Goal: Task Accomplishment & Management: Manage account settings

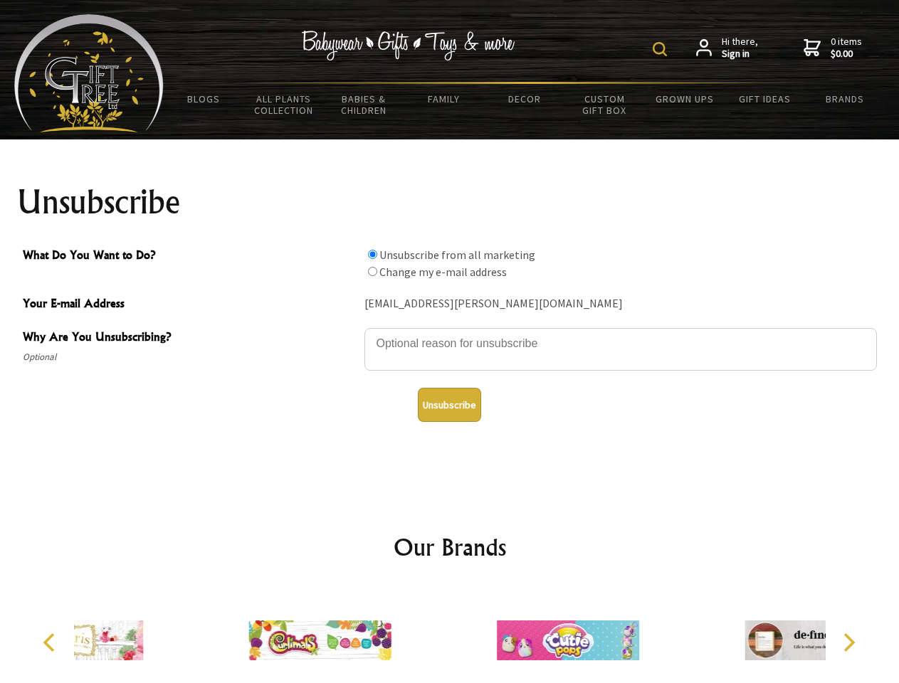
click at [662, 49] on img at bounding box center [659, 49] width 14 height 14
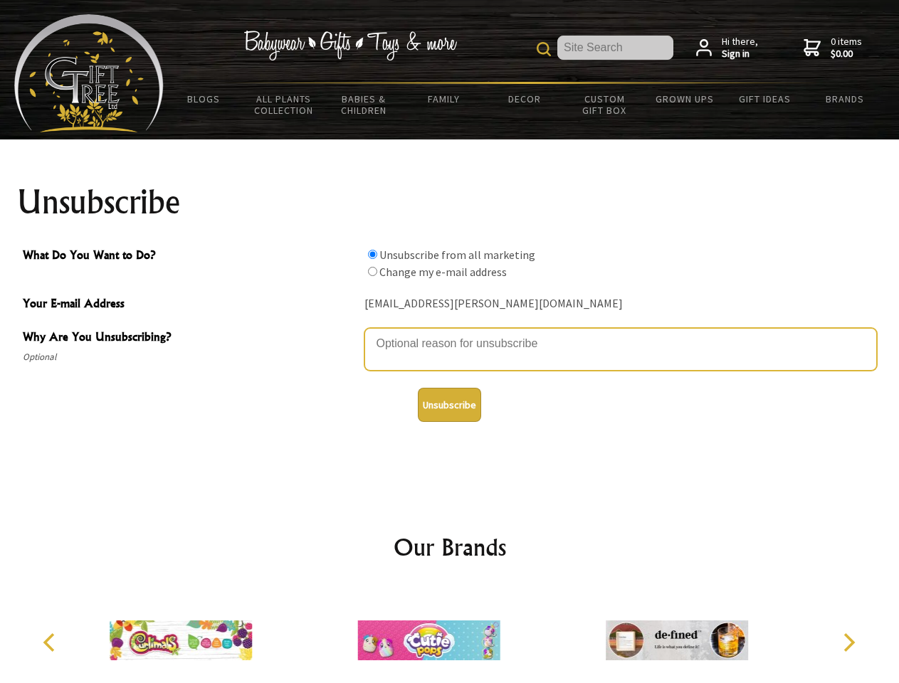
click at [450, 333] on textarea "Why Are You Unsubscribing?" at bounding box center [620, 349] width 512 height 43
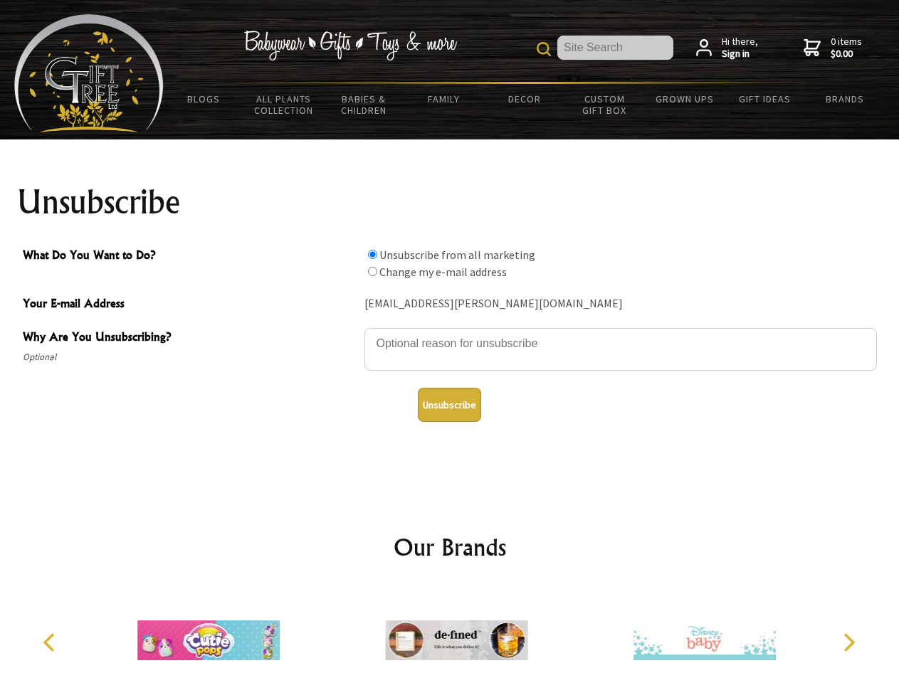
click at [372, 254] on input "What Do You Want to Do?" at bounding box center [372, 254] width 9 height 9
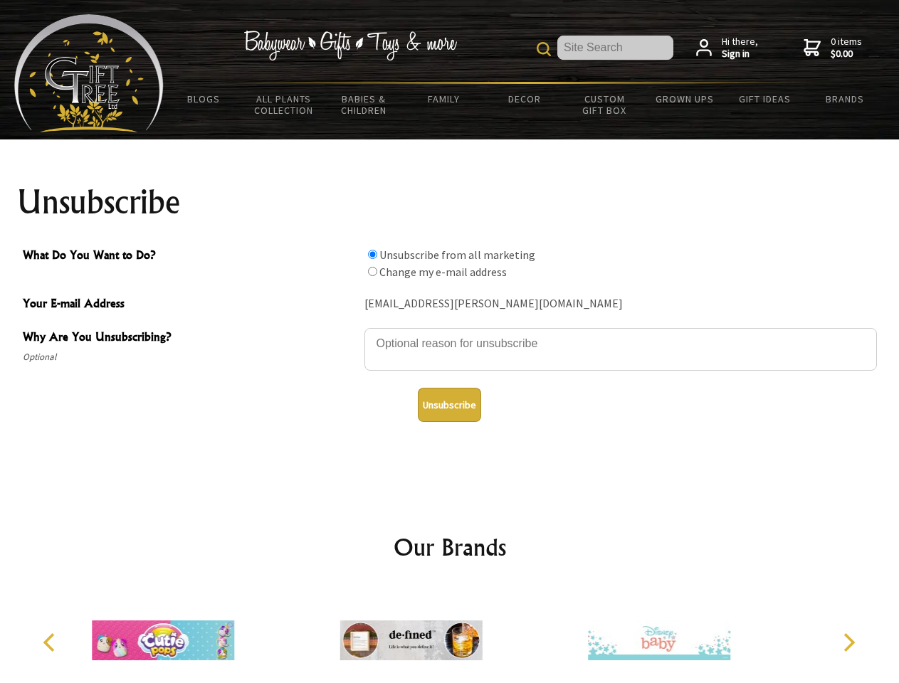
click at [372, 271] on input "What Do You Want to Do?" at bounding box center [372, 271] width 9 height 9
radio input "true"
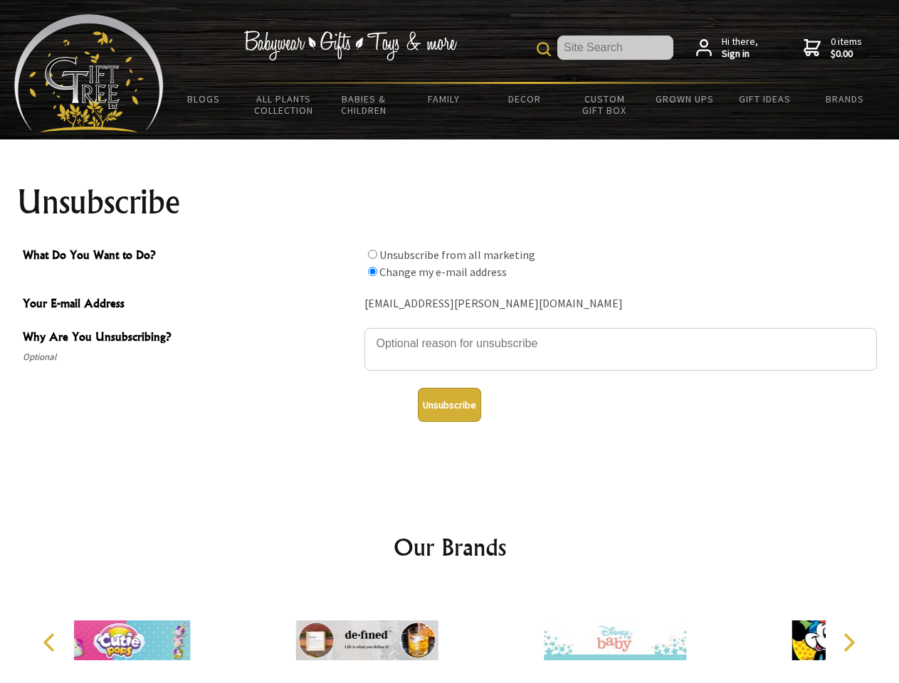
click at [449, 405] on button "Unsubscribe" at bounding box center [449, 405] width 63 height 34
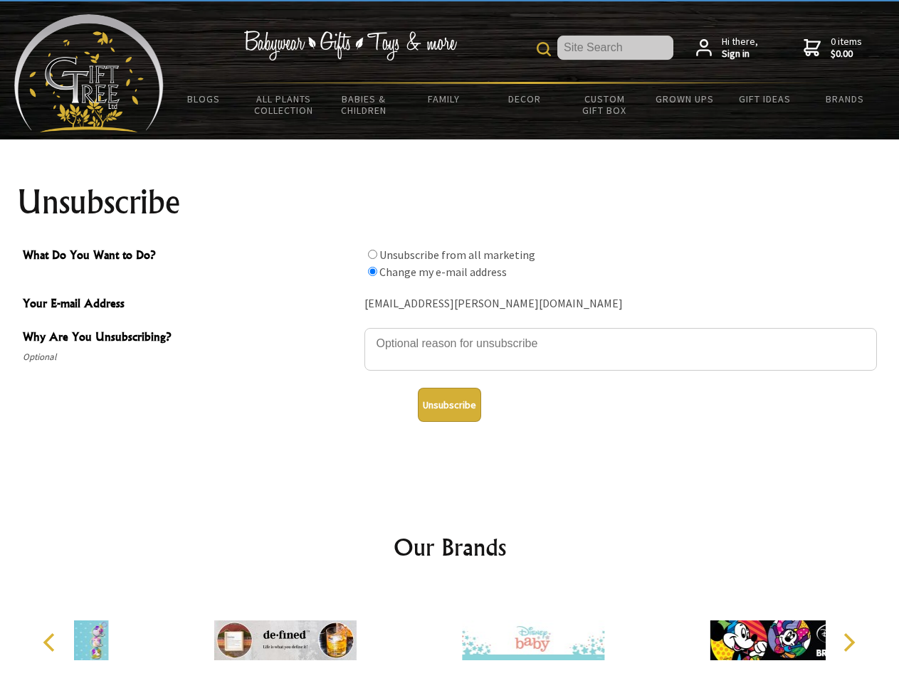
click at [450, 635] on div at bounding box center [533, 642] width 248 height 111
click at [51, 642] on icon "Previous" at bounding box center [50, 642] width 18 height 18
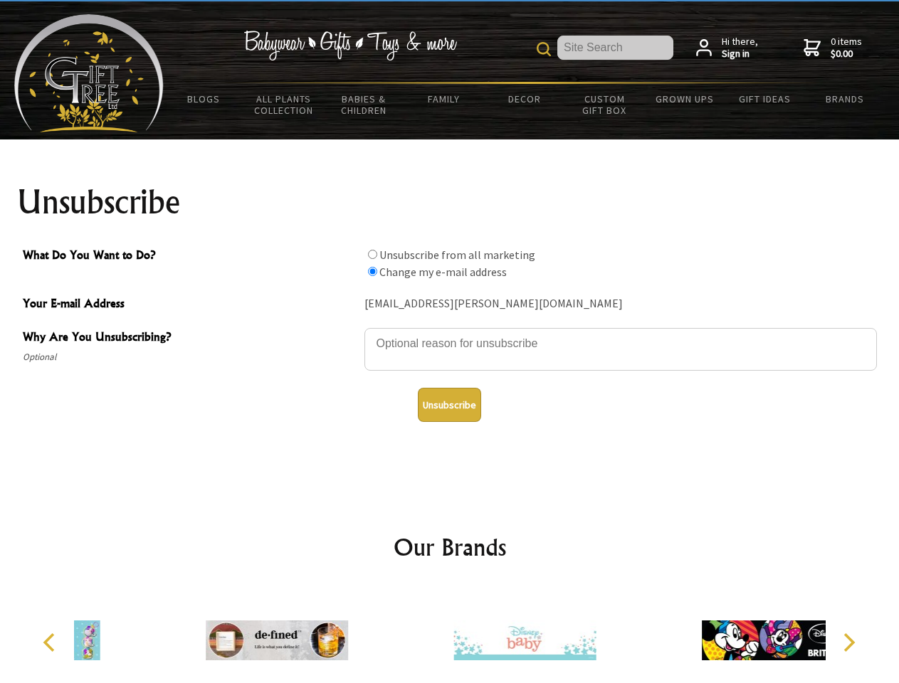
click at [848, 642] on icon "Next" at bounding box center [847, 642] width 18 height 18
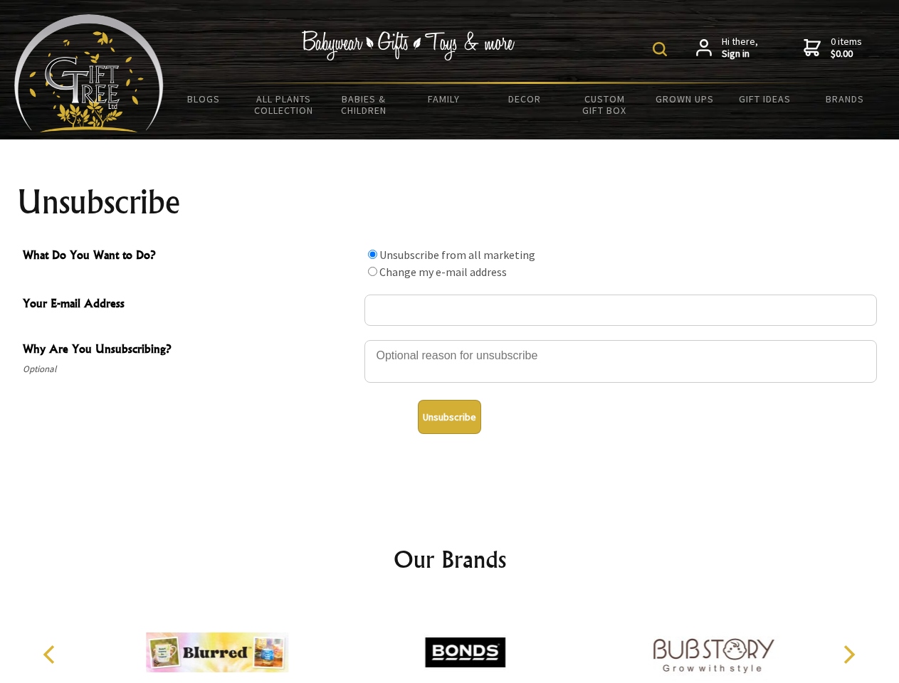
click at [662, 49] on img at bounding box center [659, 49] width 14 height 14
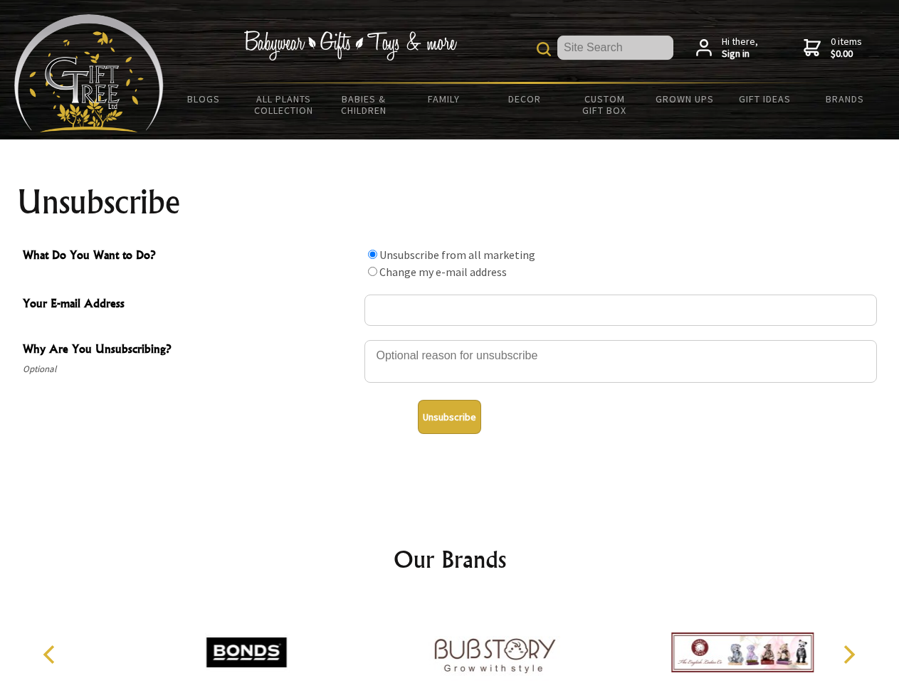
click at [450, 339] on div at bounding box center [620, 364] width 512 height 50
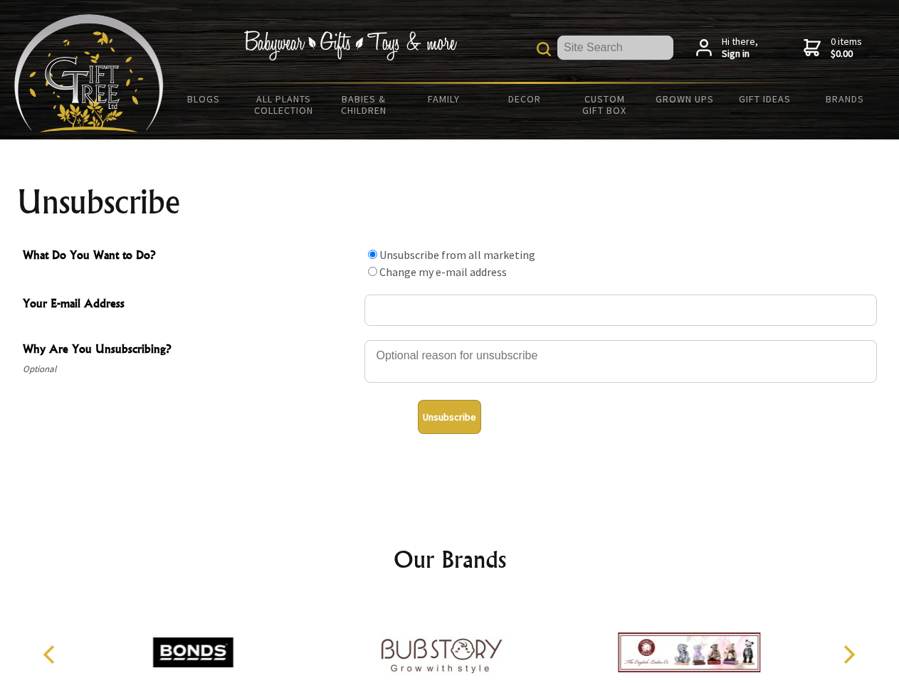
click at [372, 254] on input "What Do You Want to Do?" at bounding box center [372, 254] width 9 height 9
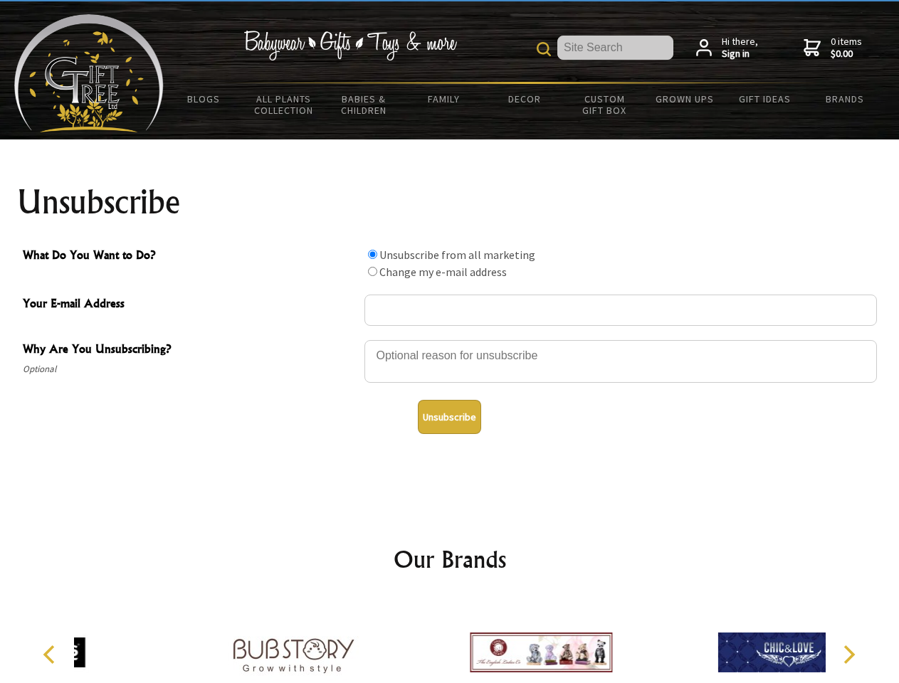
click at [372, 271] on input "What Do You Want to Do?" at bounding box center [372, 271] width 9 height 9
radio input "true"
click at [449, 417] on button "Unsubscribe" at bounding box center [449, 417] width 63 height 34
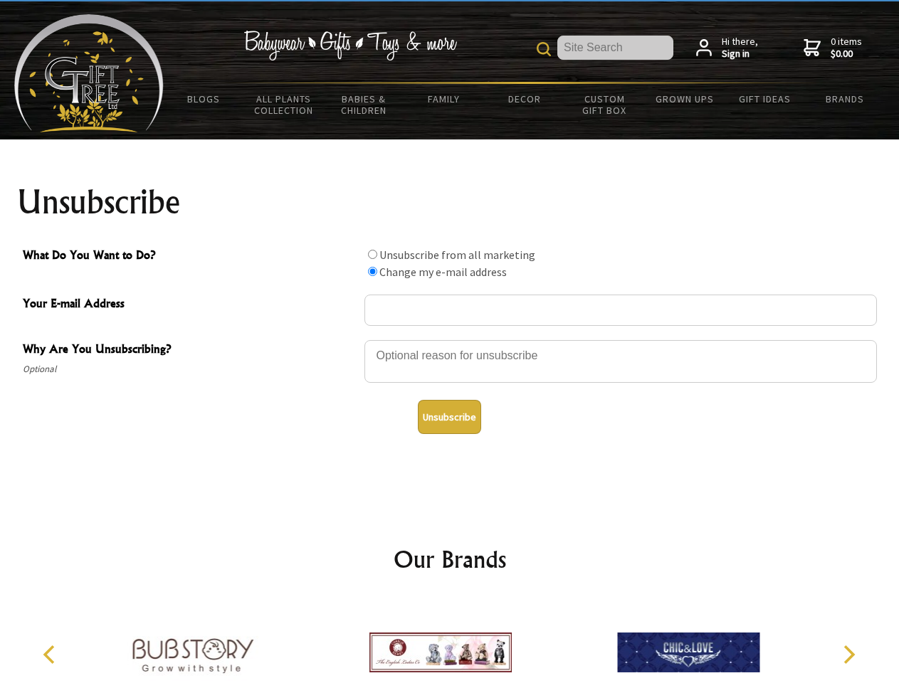
click at [51, 655] on icon "Previous" at bounding box center [50, 654] width 18 height 18
click at [848, 655] on icon "Next" at bounding box center [847, 654] width 18 height 18
